Goal: Download file/media

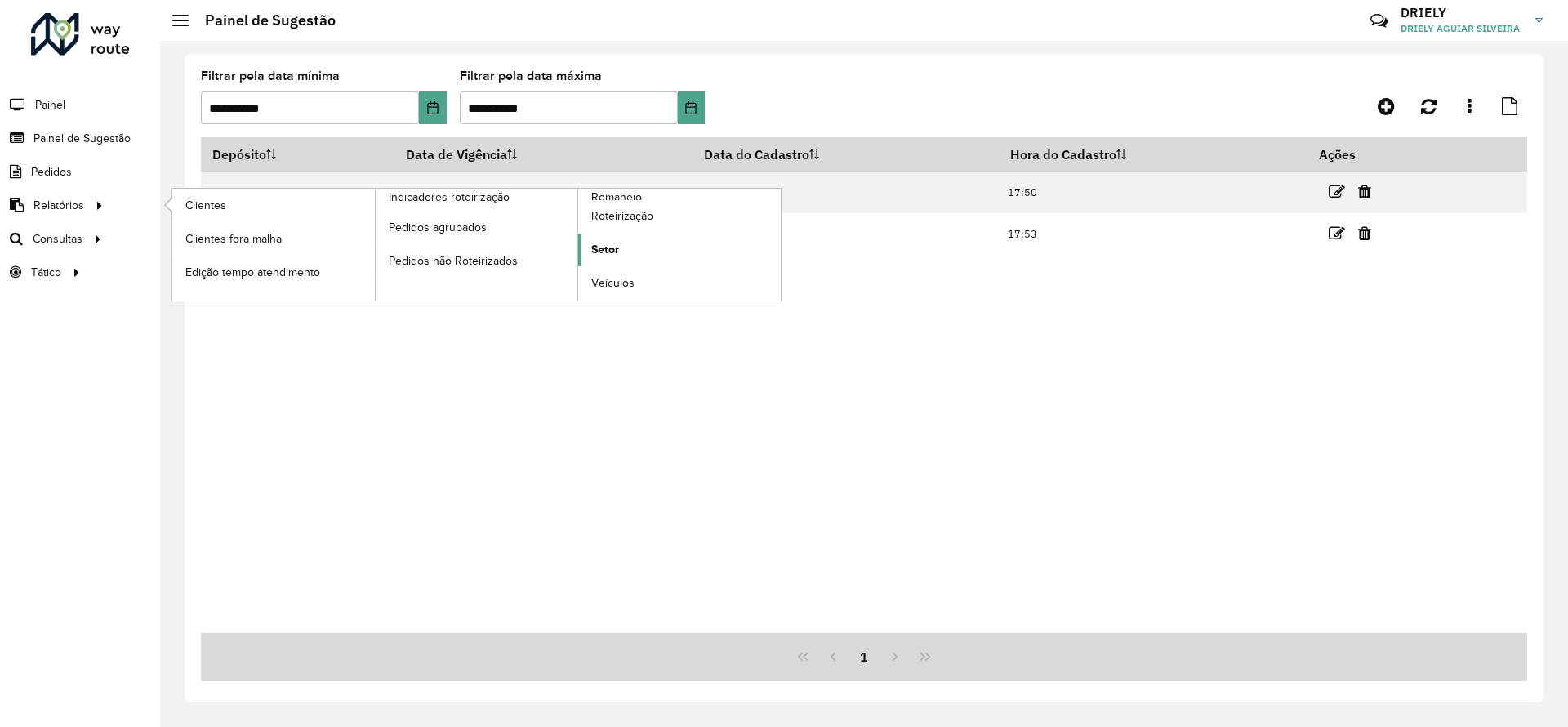
click at [644, 250] on link "Setor" at bounding box center [679, 249] width 203 height 32
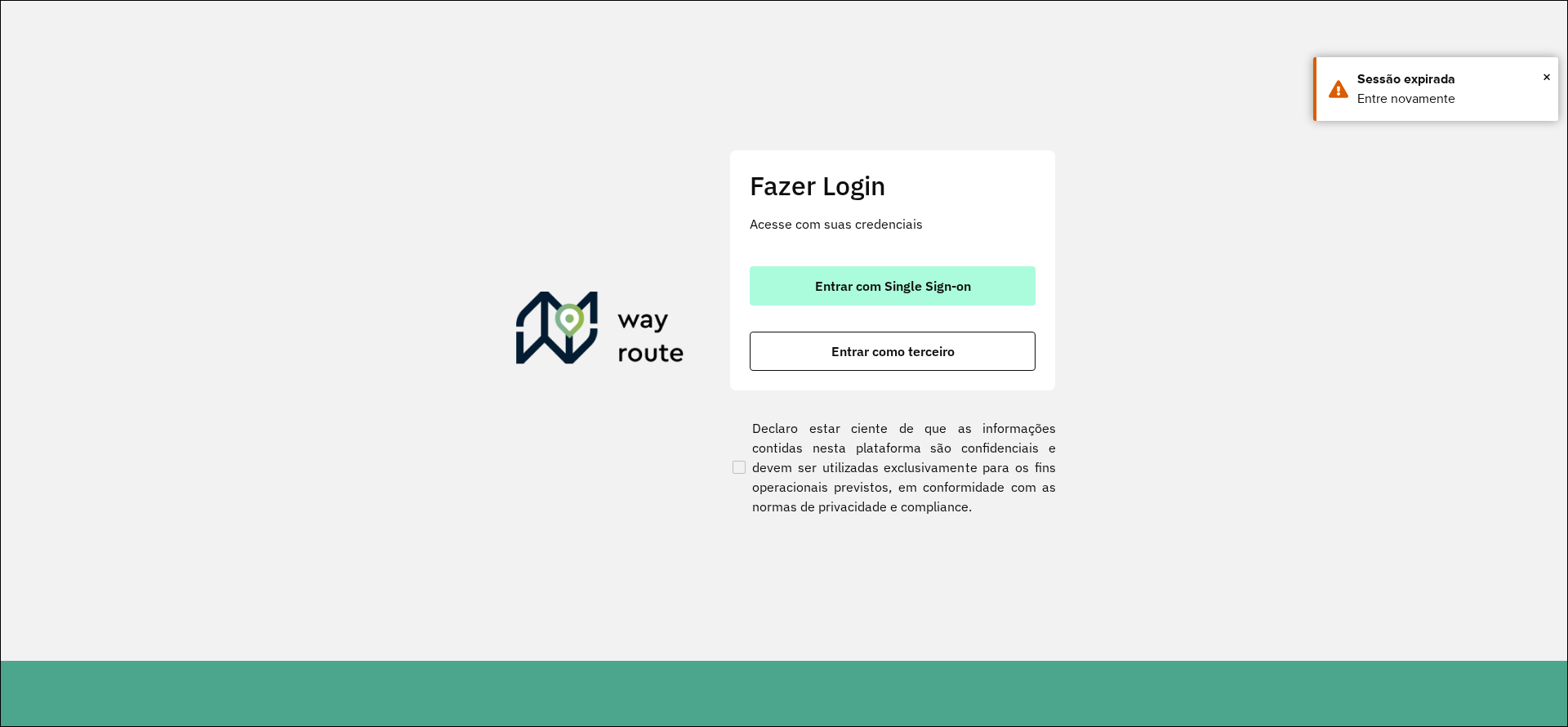
click at [1005, 274] on button "Entrar com Single Sign-on" at bounding box center [893, 286] width 286 height 39
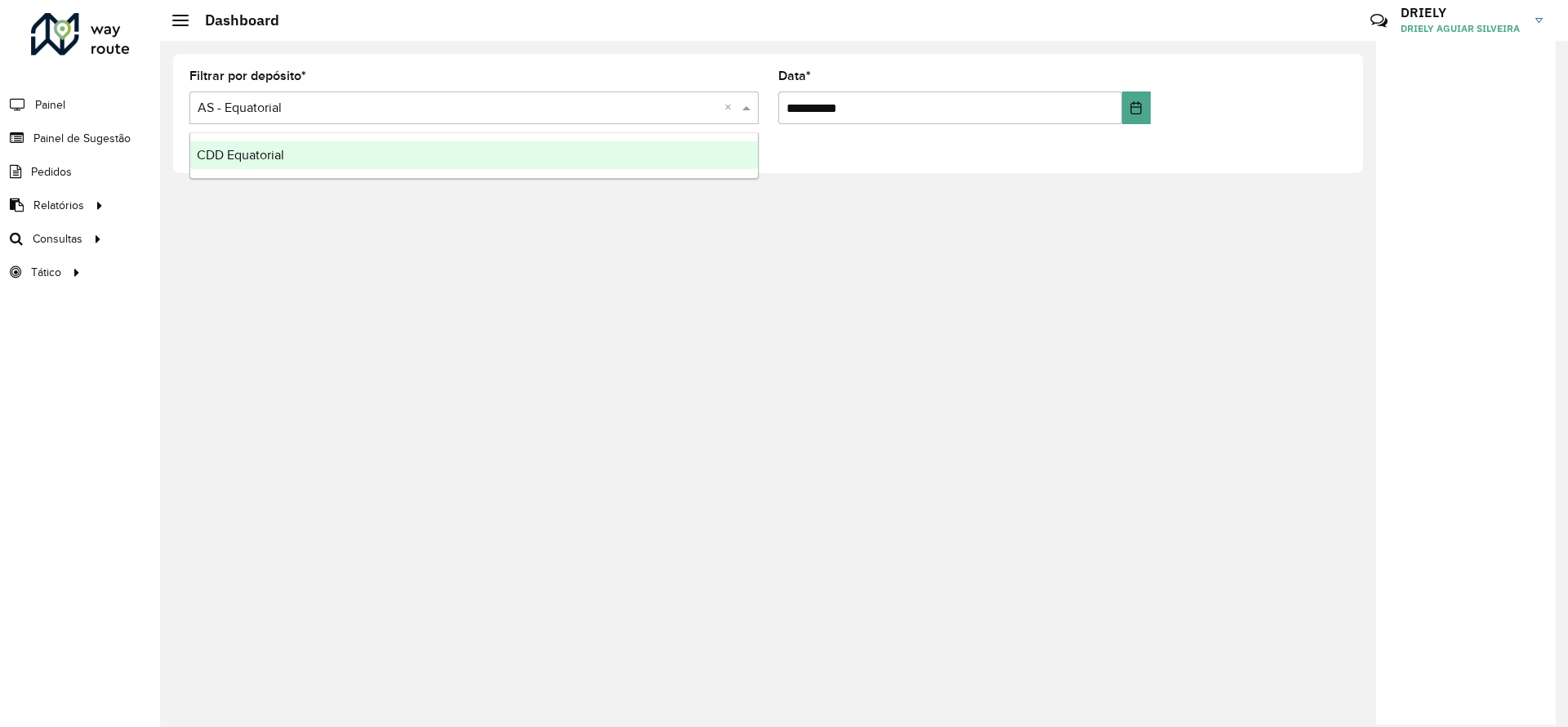
click at [236, 115] on input "text" at bounding box center [457, 108] width 520 height 20
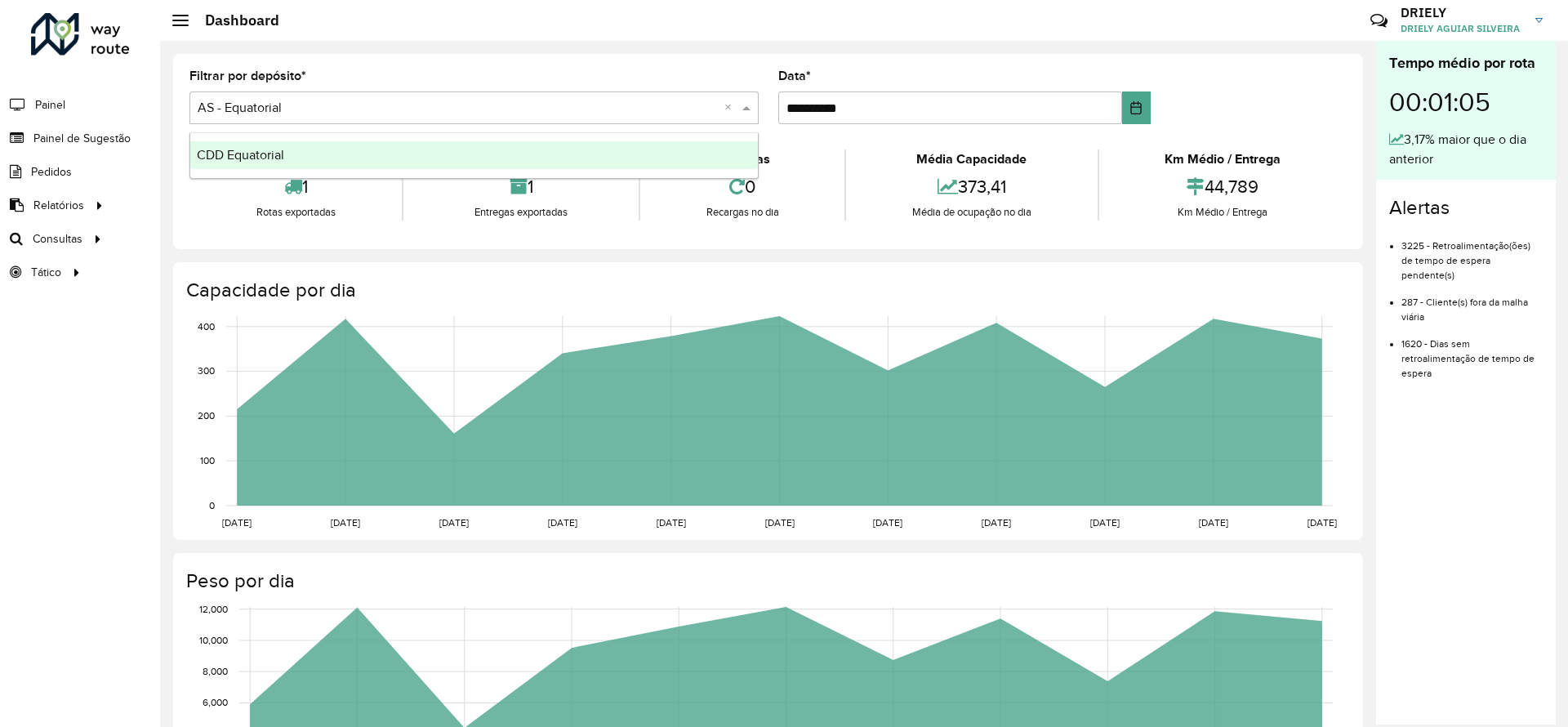
click at [255, 148] on span "CDD Equatorial" at bounding box center [240, 155] width 88 height 14
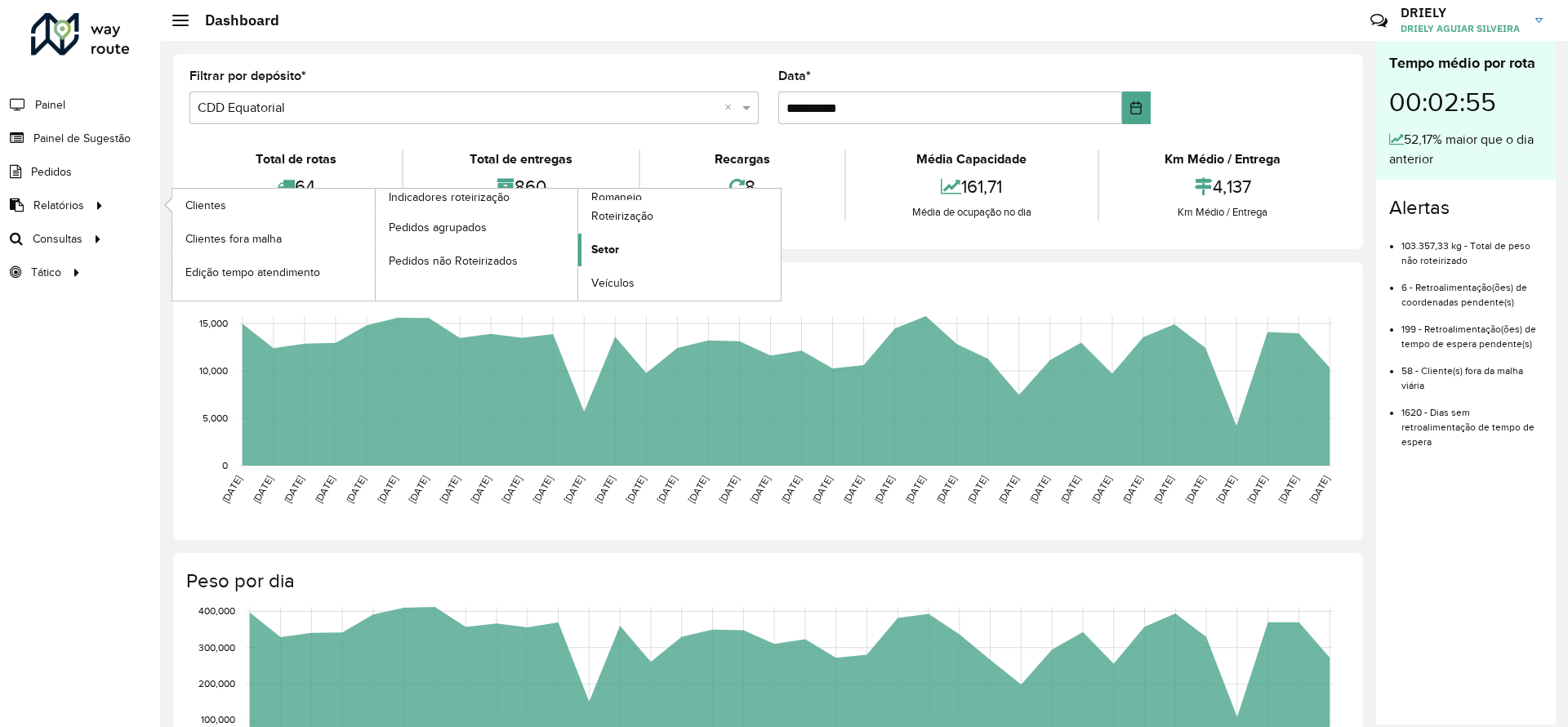
click at [621, 246] on link "Setor" at bounding box center [679, 249] width 203 height 32
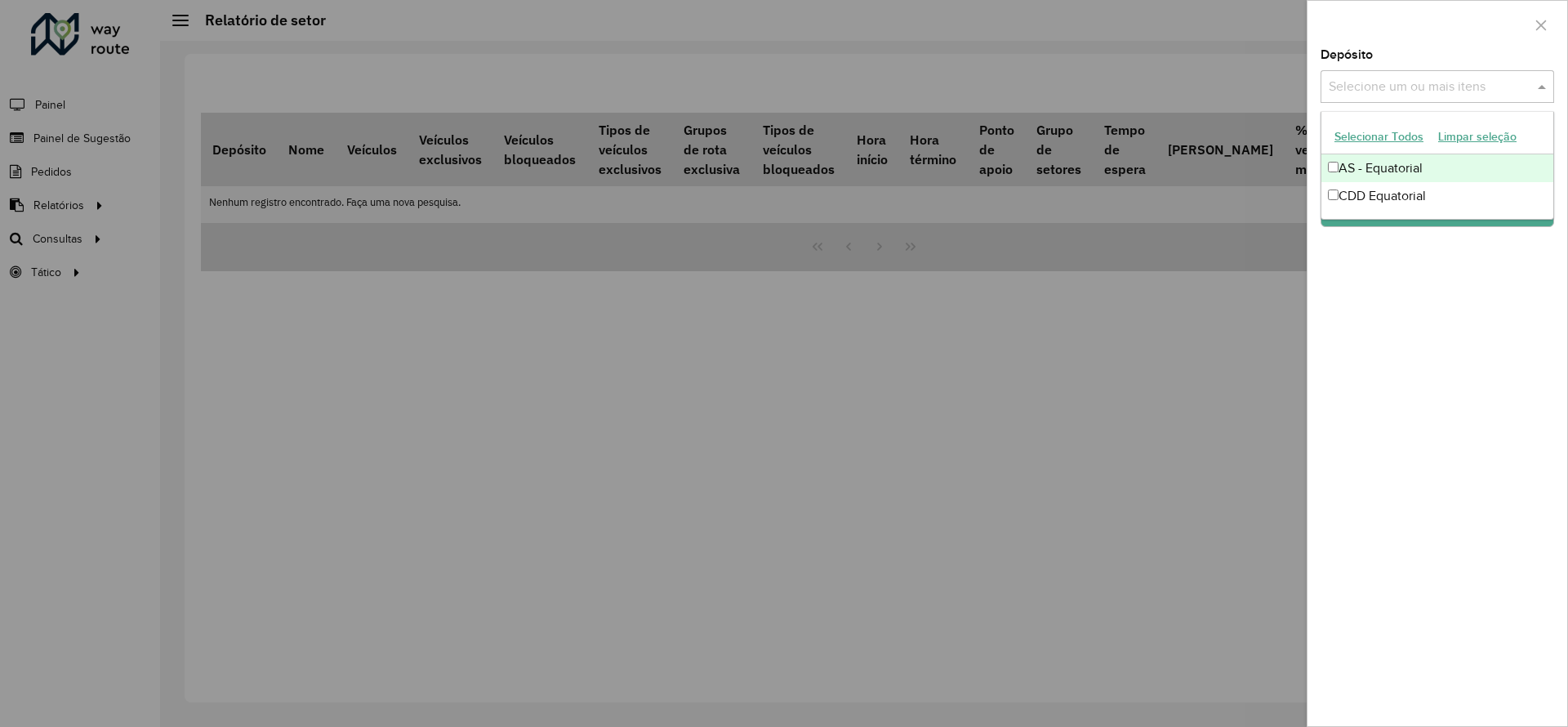
click at [1388, 77] on input "text" at bounding box center [1429, 87] width 209 height 20
click at [1359, 193] on div "CDD Equatorial" at bounding box center [1437, 196] width 232 height 28
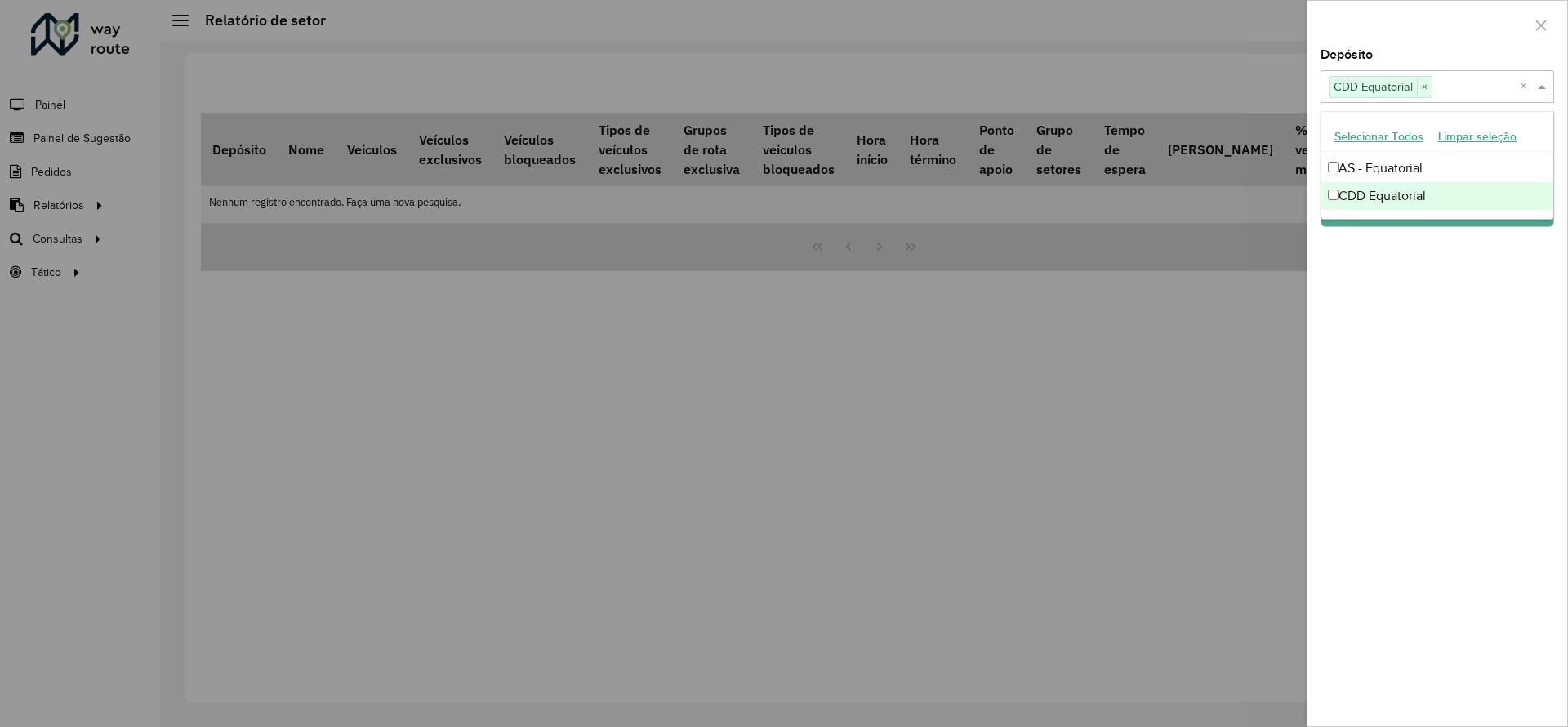
click at [1429, 285] on div "Depósito Selecione um ou mais itens CDD Equatorial × × Grupo de Depósito Seleci…" at bounding box center [1437, 387] width 260 height 677
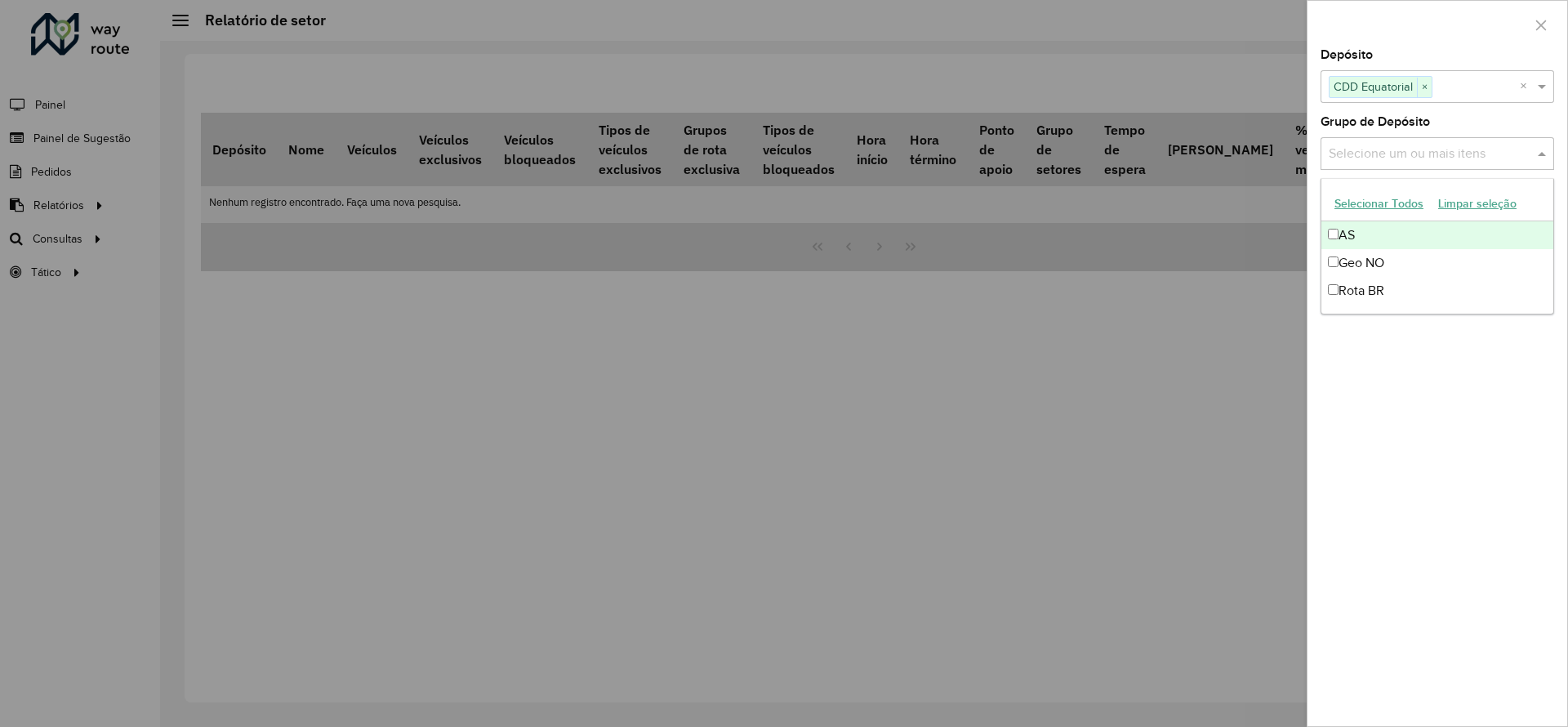
click at [1389, 150] on input "text" at bounding box center [1429, 154] width 209 height 20
click at [1362, 259] on div "Geo NO" at bounding box center [1437, 263] width 232 height 28
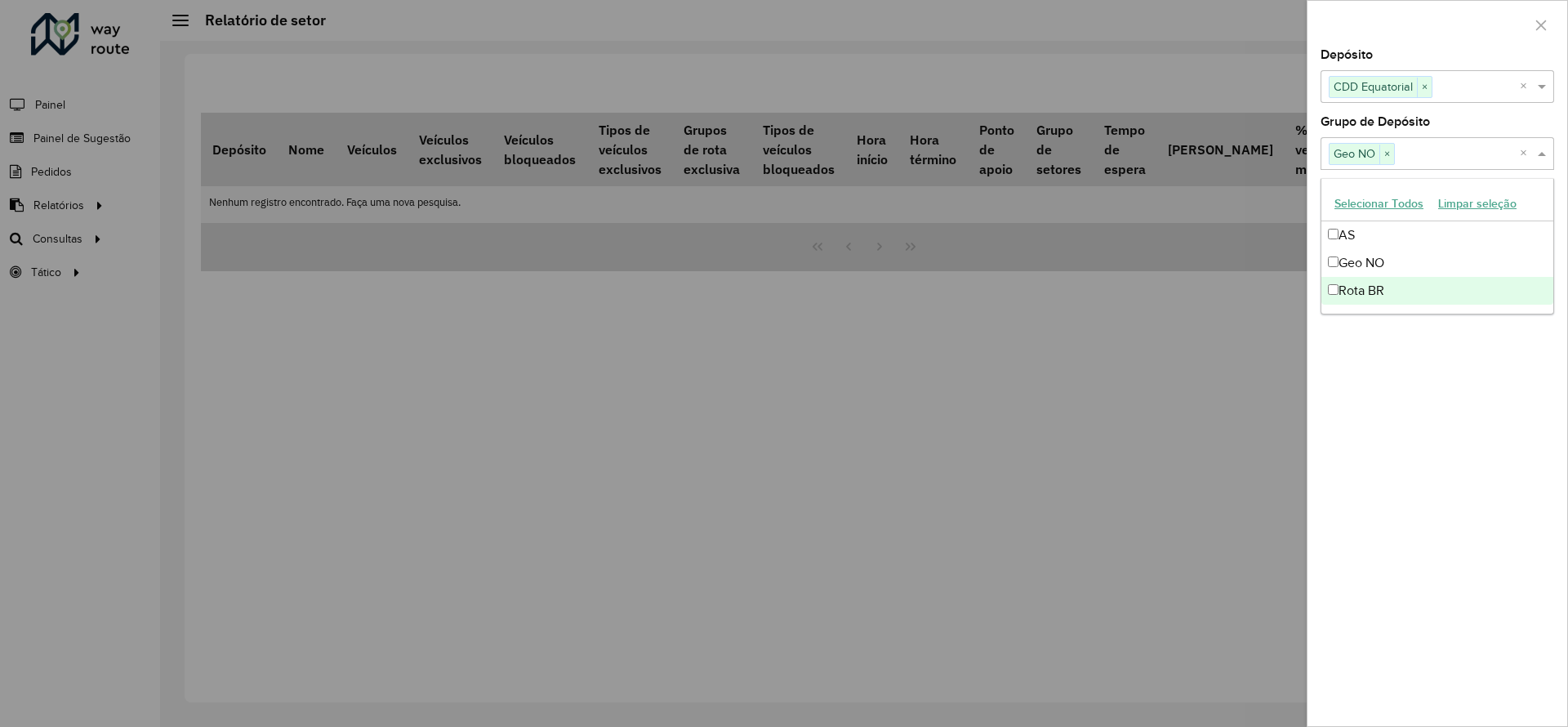
click at [1485, 363] on div "Depósito Selecione um ou mais itens CDD Equatorial × × Grupo de Depósito Seleci…" at bounding box center [1437, 387] width 260 height 677
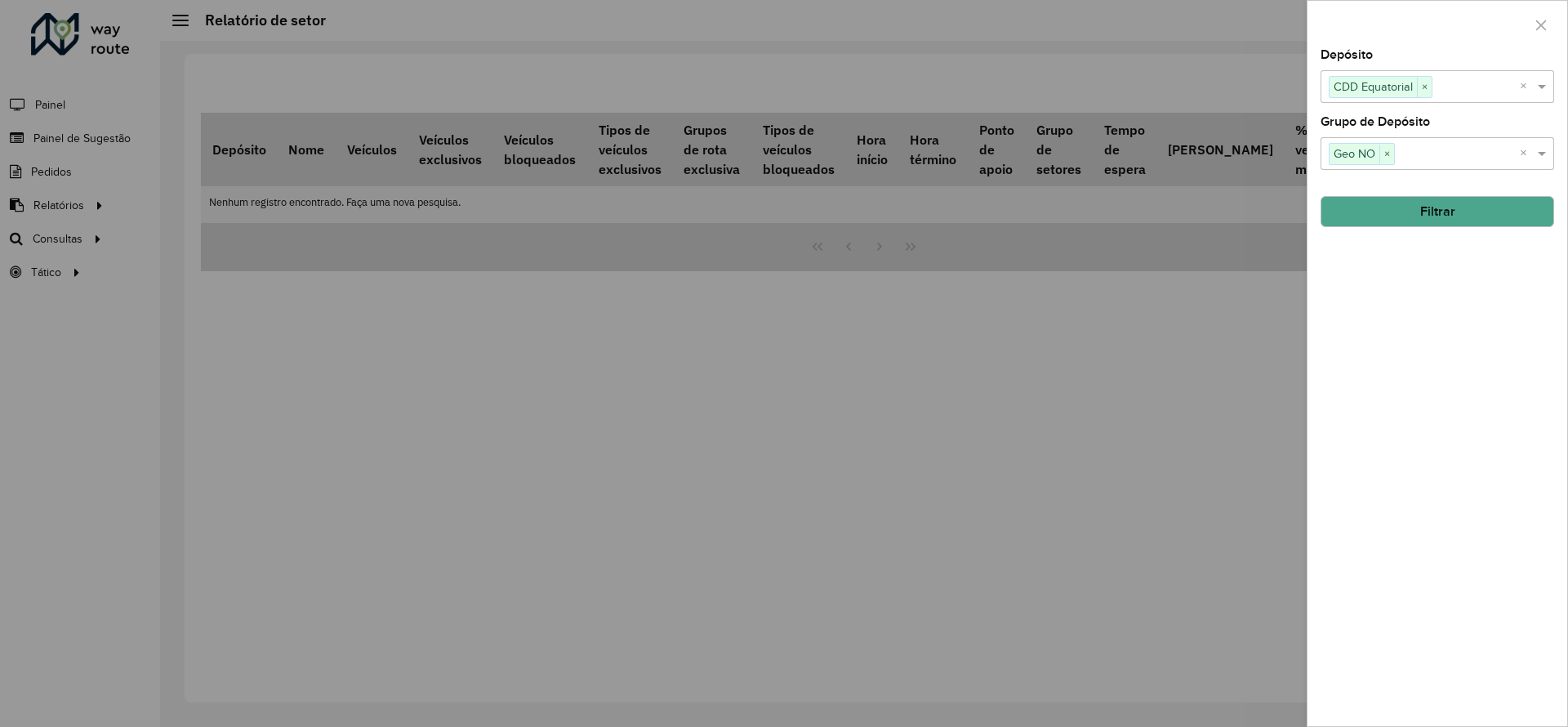
click at [1420, 212] on button "Filtrar" at bounding box center [1437, 211] width 233 height 31
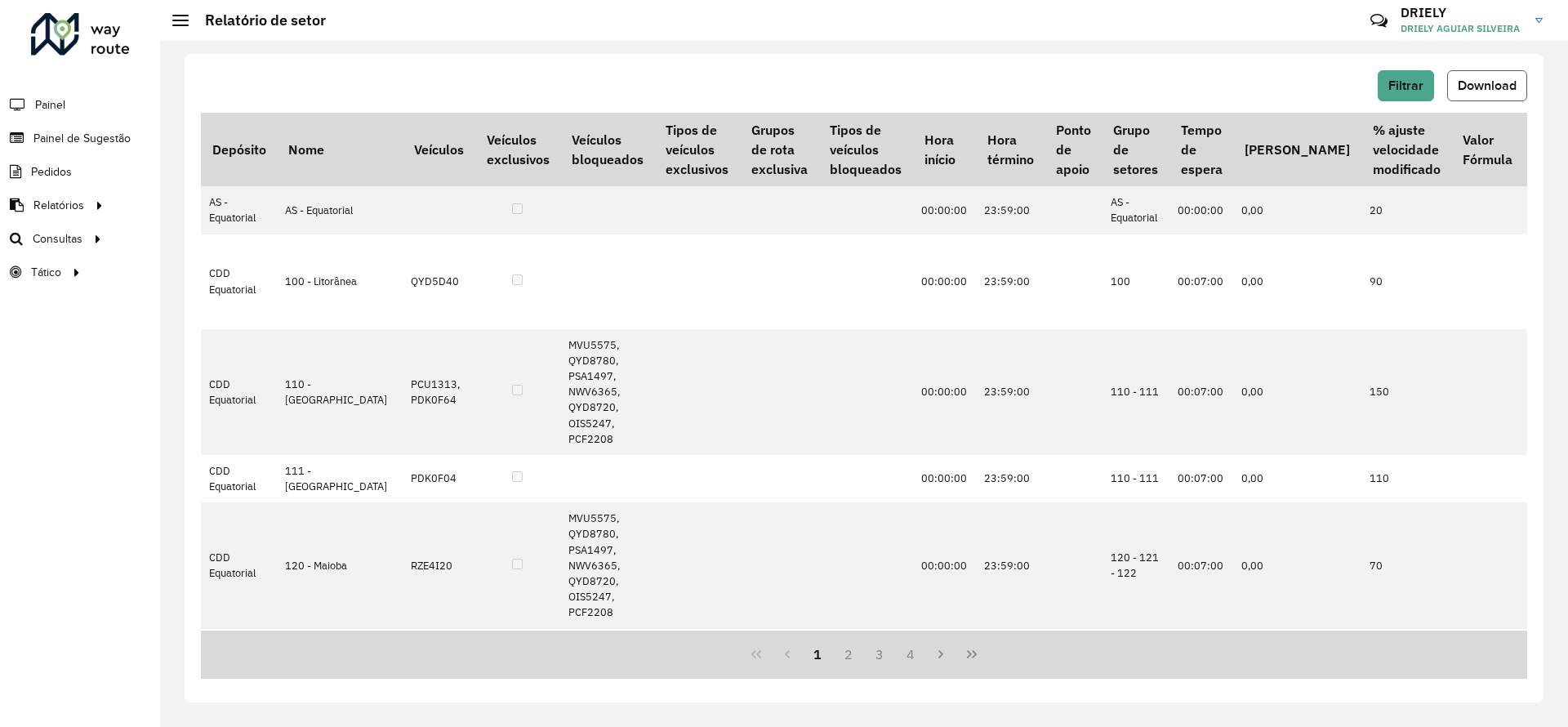
click at [1471, 90] on span "Download" at bounding box center [1486, 85] width 59 height 14
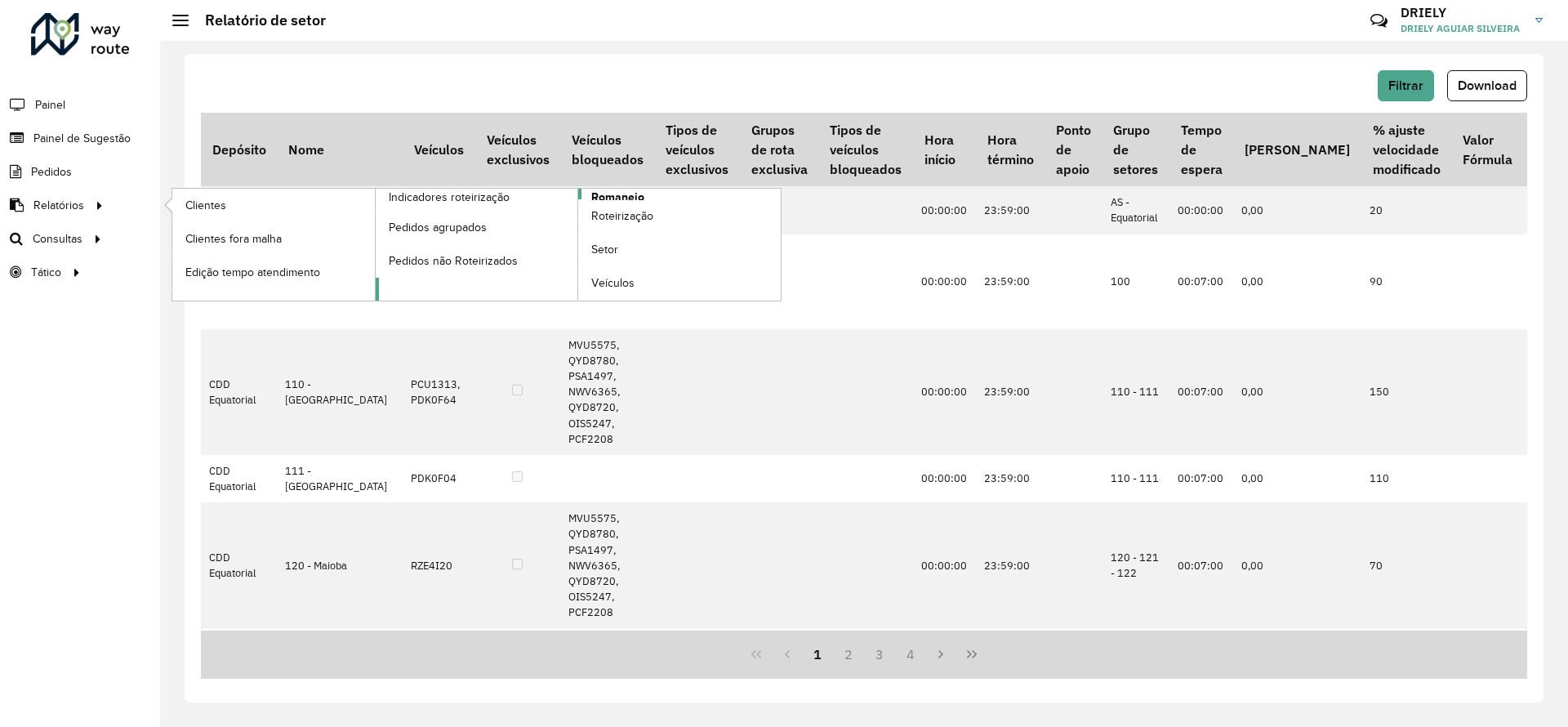
click at [618, 196] on span "Romaneio" at bounding box center [617, 197] width 53 height 17
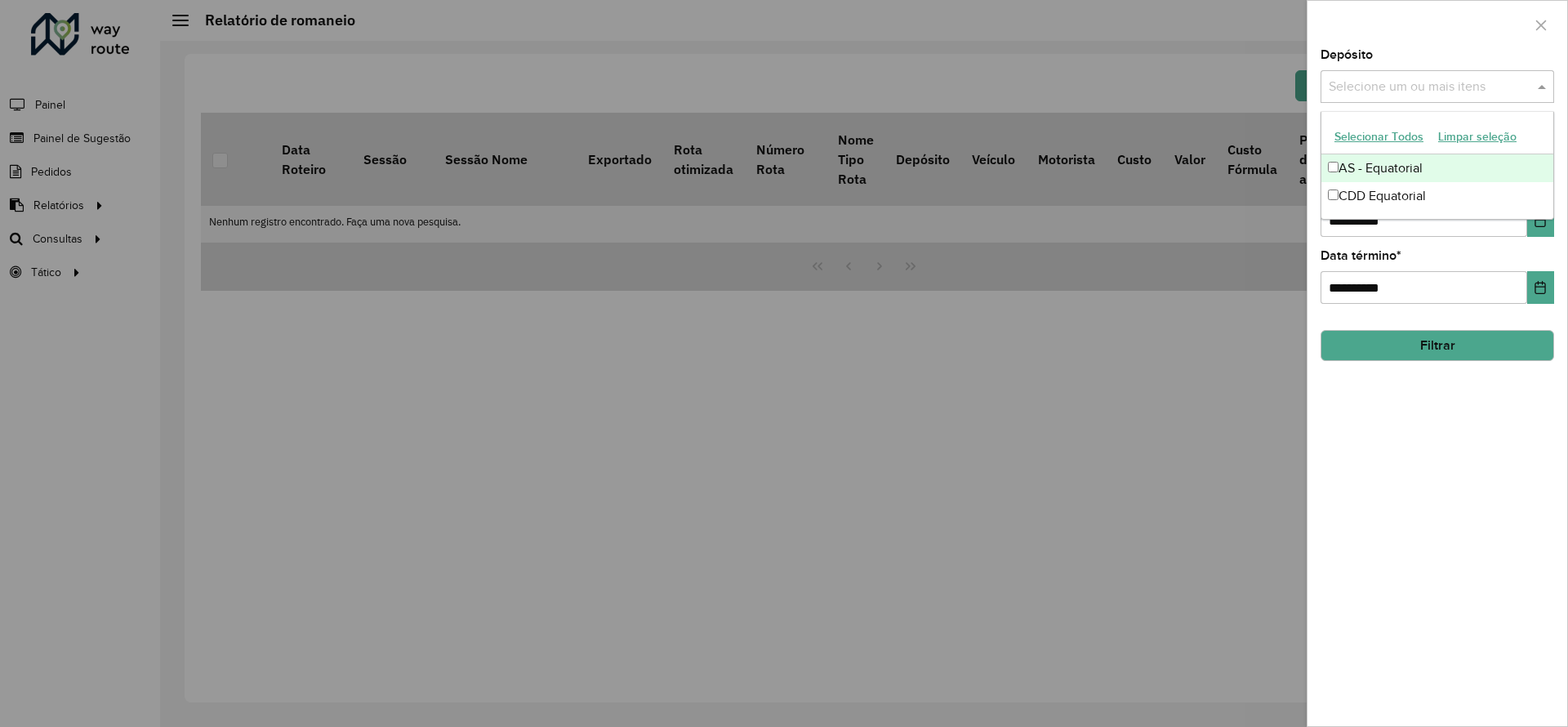
click at [1371, 85] on input "text" at bounding box center [1429, 87] width 209 height 20
click at [1374, 189] on div "CDD Equatorial" at bounding box center [1437, 196] width 232 height 28
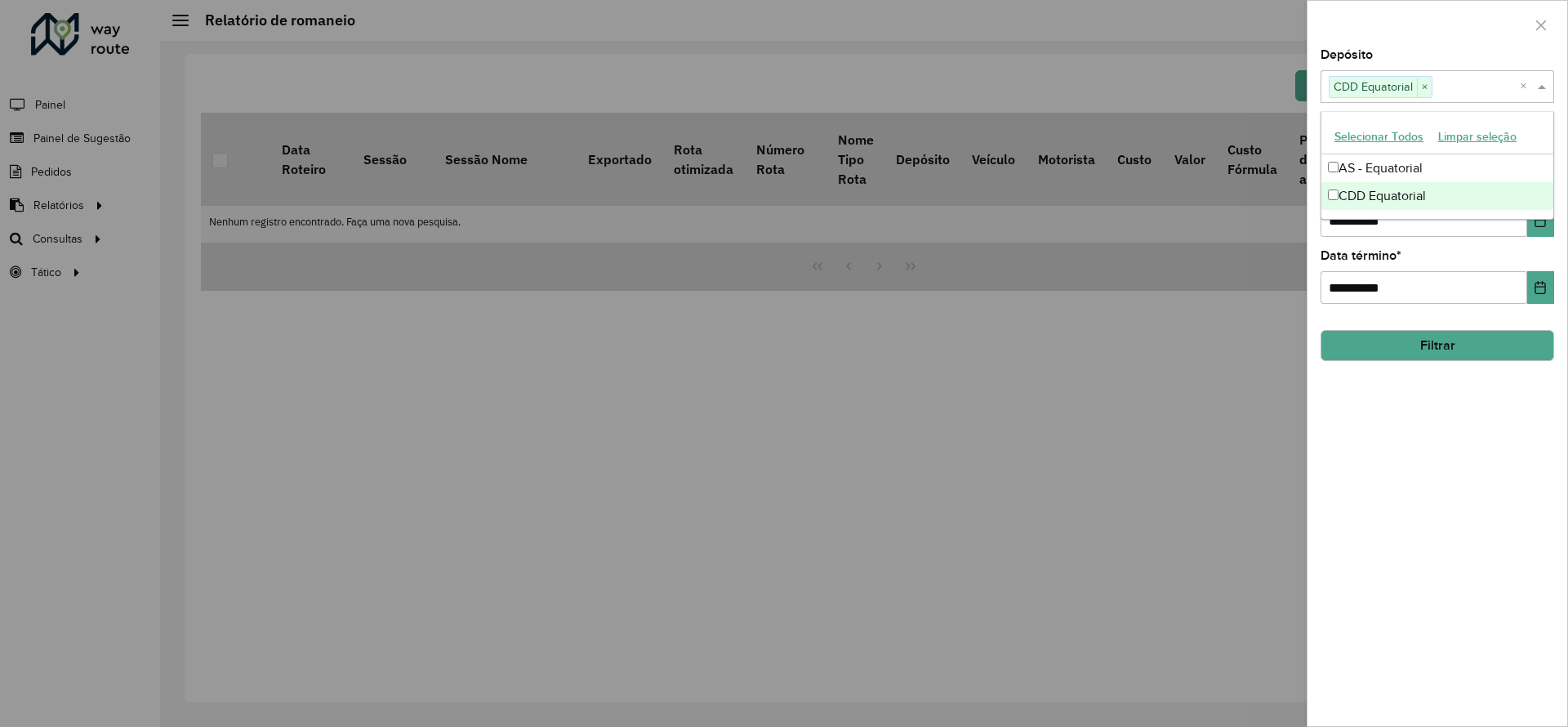
click at [1424, 425] on div "**********" at bounding box center [1437, 387] width 260 height 677
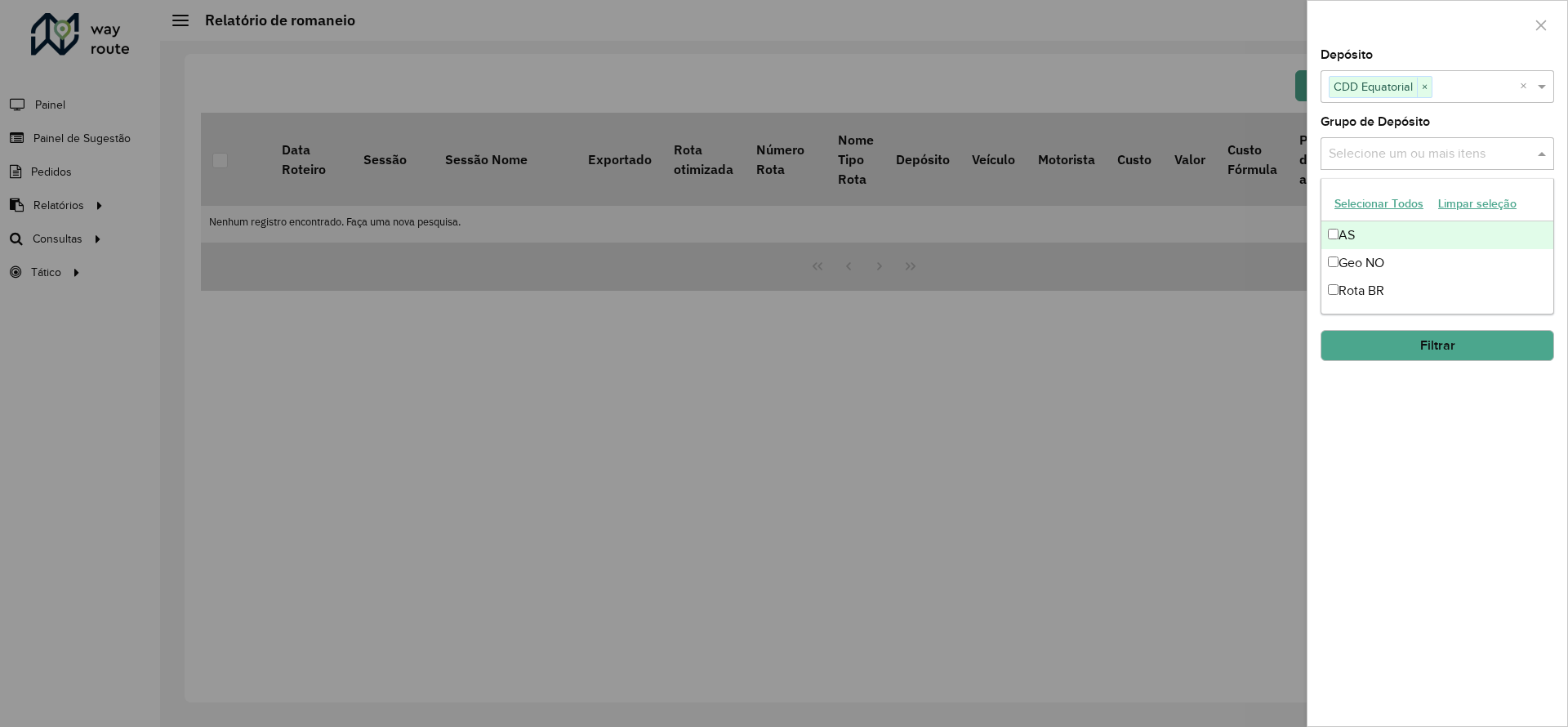
click at [1389, 164] on div "Selecione um ou mais itens" at bounding box center [1437, 153] width 233 height 32
click at [1339, 255] on div "Geo NO" at bounding box center [1437, 263] width 232 height 28
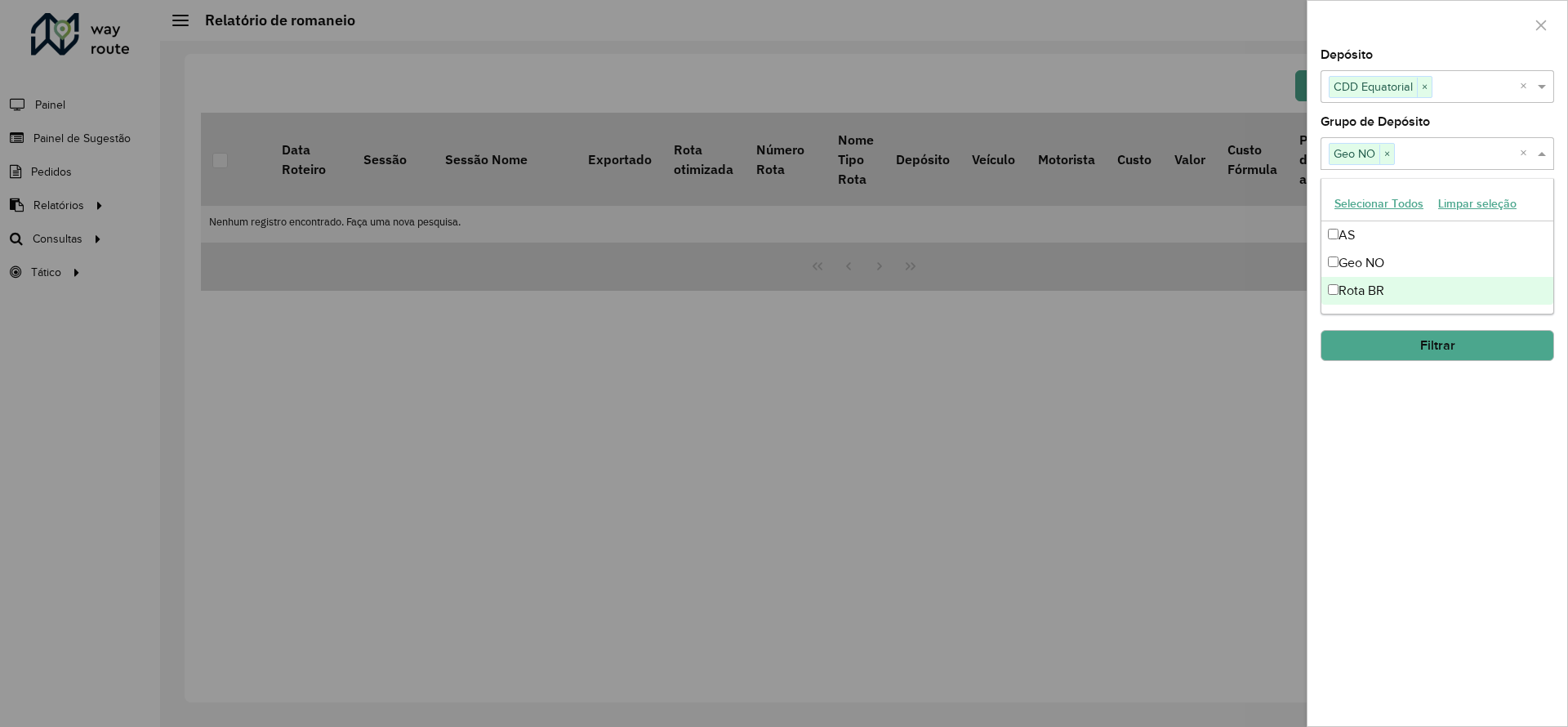
click at [1493, 461] on div "**********" at bounding box center [1437, 387] width 260 height 677
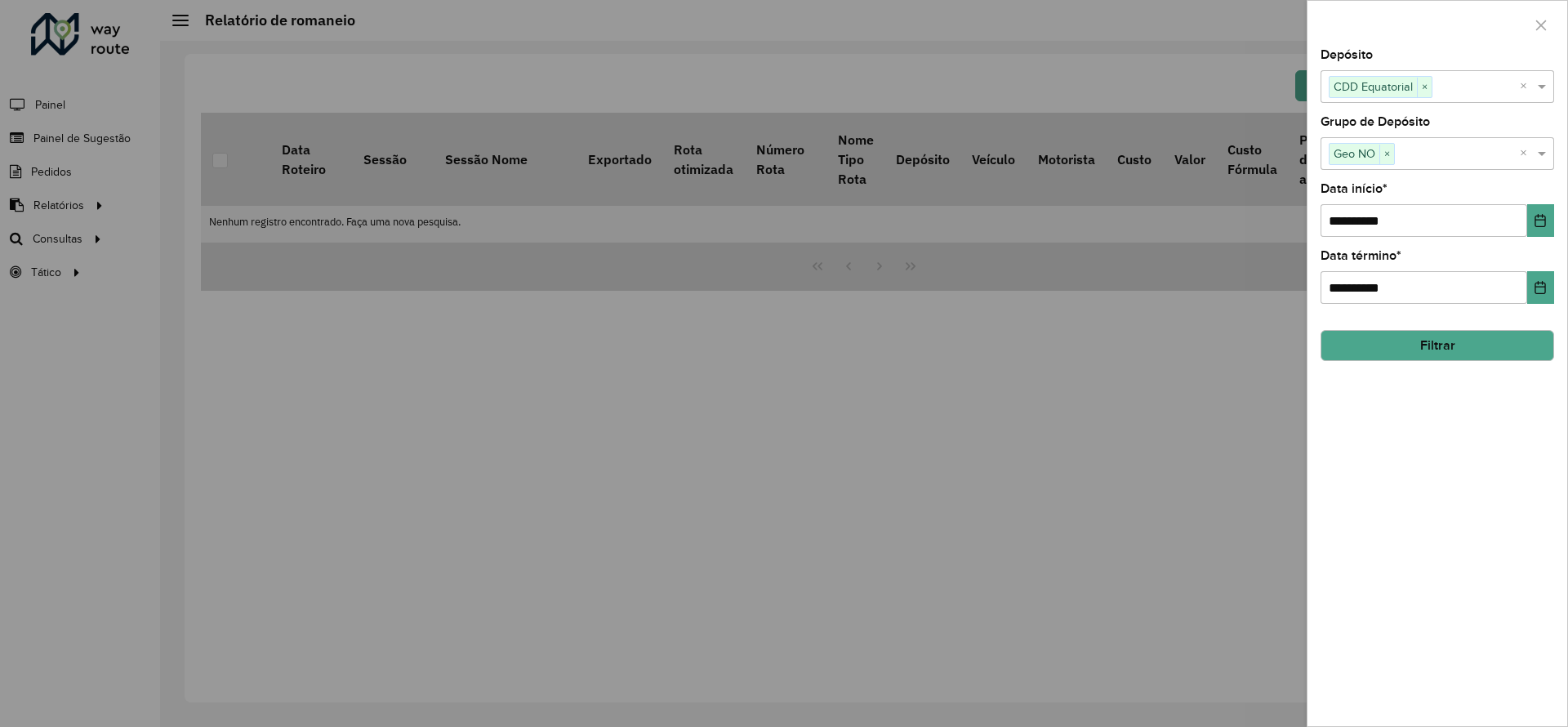
click at [1425, 349] on button "Filtrar" at bounding box center [1437, 346] width 233 height 31
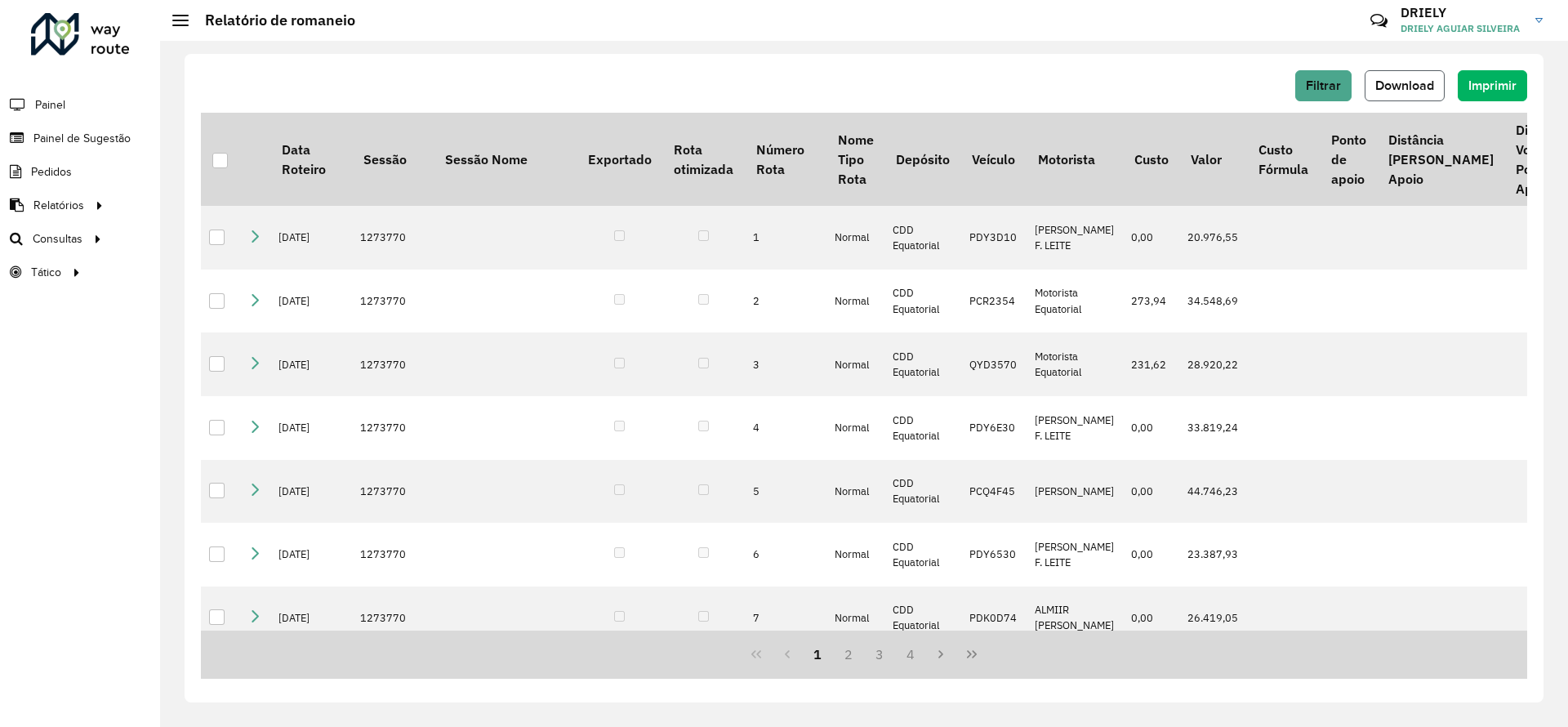
click at [1416, 91] on span "Download" at bounding box center [1404, 85] width 59 height 14
